Goal: Task Accomplishment & Management: Use online tool/utility

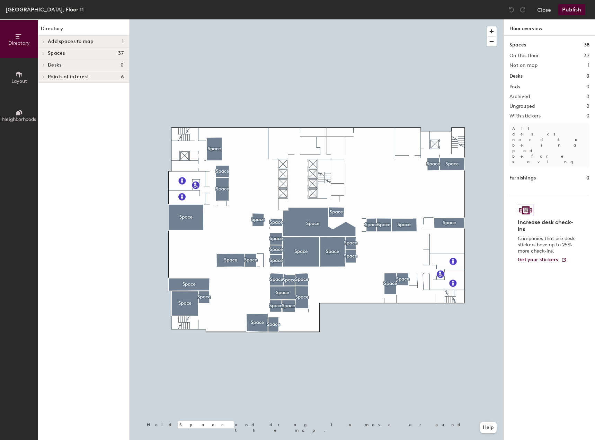
click at [53, 54] on span "Spaces" at bounding box center [56, 54] width 17 height 6
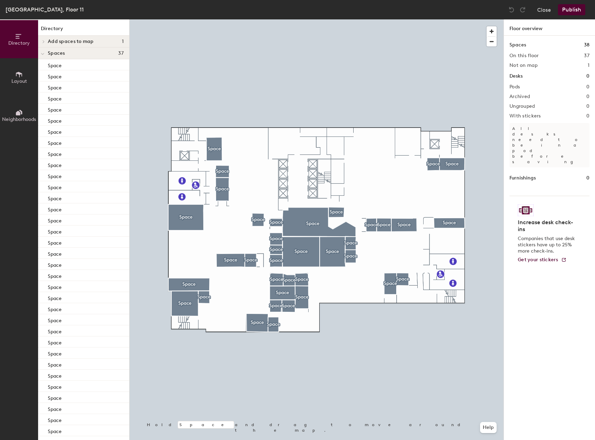
click at [24, 73] on button "Layout" at bounding box center [19, 77] width 38 height 38
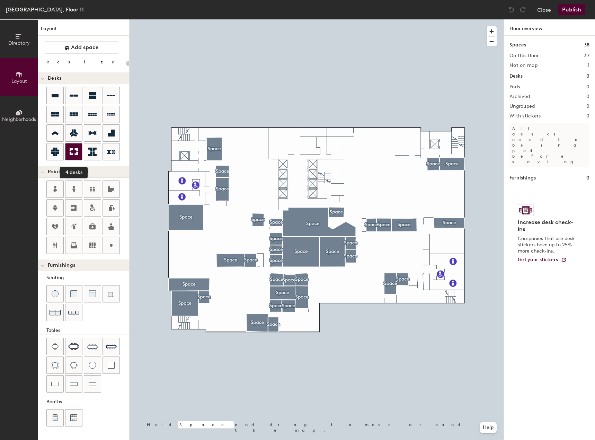
click at [70, 153] on icon at bounding box center [74, 151] width 8 height 7
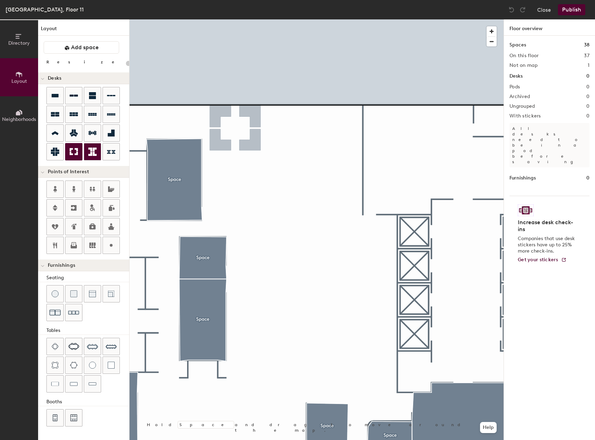
type input "100"
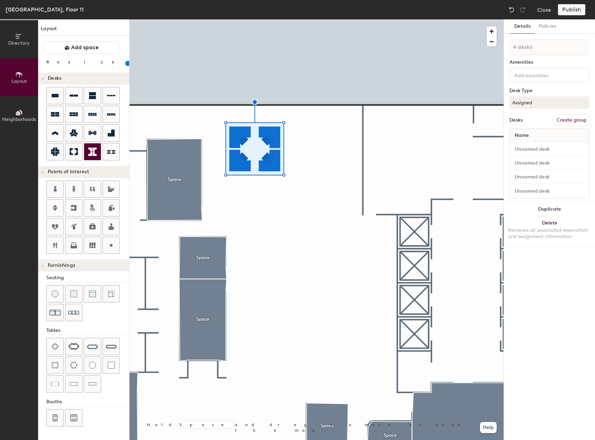
type input "1 desk"
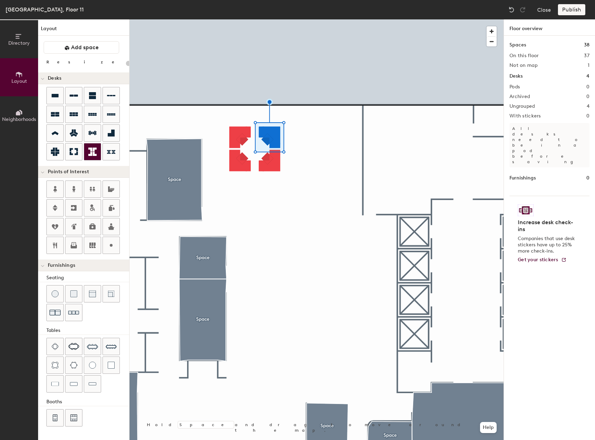
type input "100"
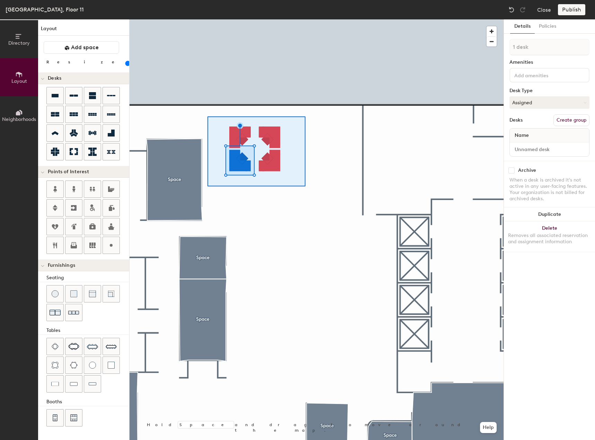
click at [307, 19] on div at bounding box center [317, 19] width 374 height 0
type input "4 desks"
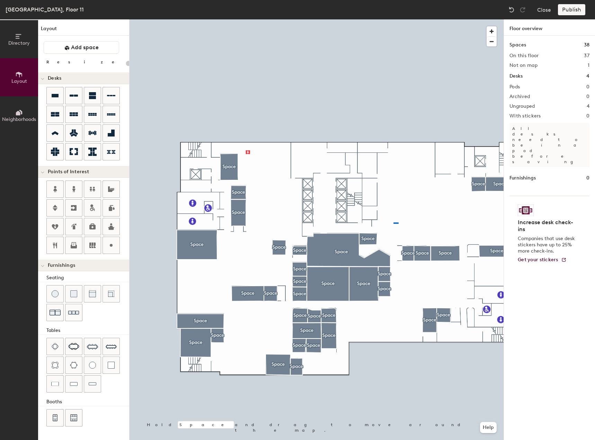
click at [392, 19] on div at bounding box center [317, 19] width 374 height 0
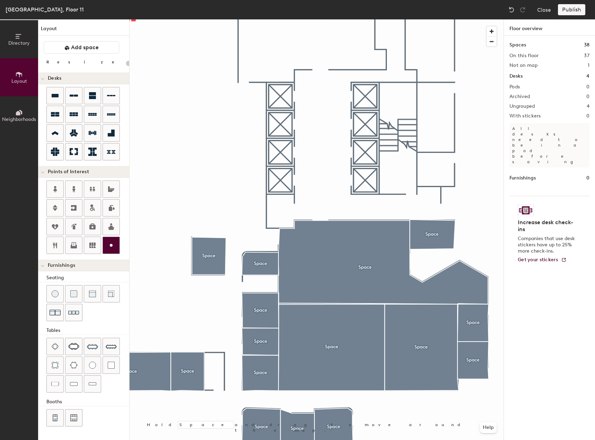
click at [109, 249] on icon at bounding box center [111, 245] width 8 height 8
type input "20"
type input "Main Entrance"
click at [78, 422] on div at bounding box center [73, 417] width 17 height 17
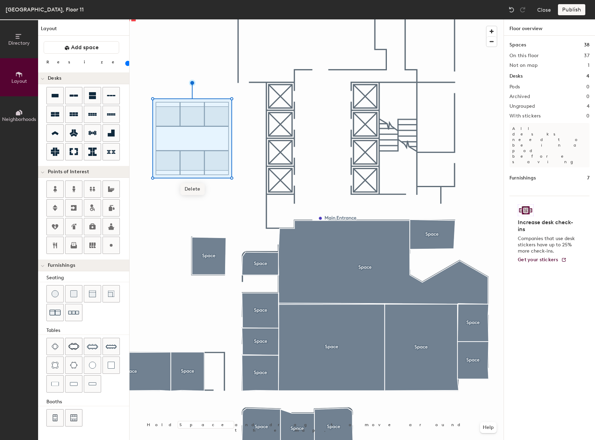
click at [193, 192] on span "Delete" at bounding box center [192, 189] width 24 height 12
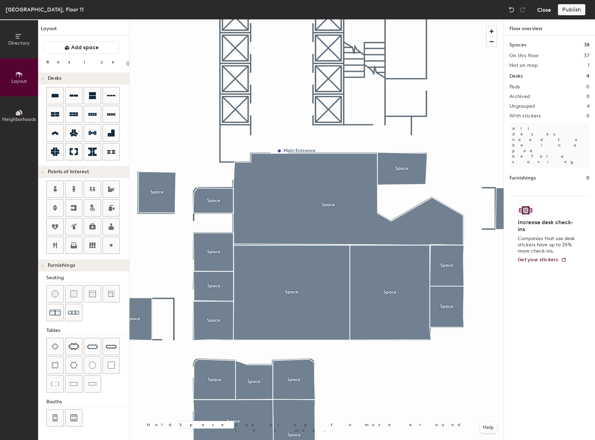
click at [543, 15] on button "Close" at bounding box center [544, 9] width 14 height 11
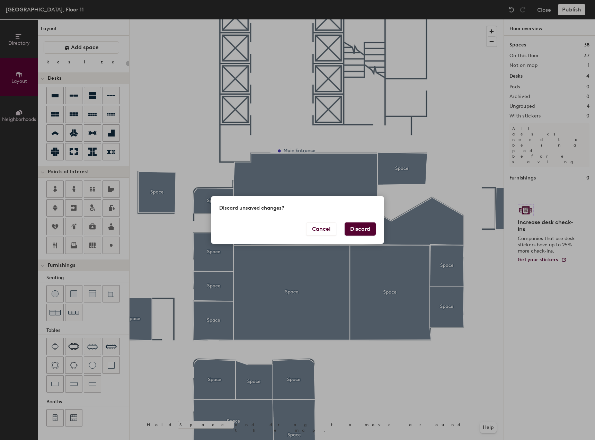
click at [356, 231] on button "Discard" at bounding box center [360, 228] width 31 height 13
type input "20"
click at [356, 231] on button "Discard" at bounding box center [360, 228] width 31 height 13
